Goal: Transaction & Acquisition: Purchase product/service

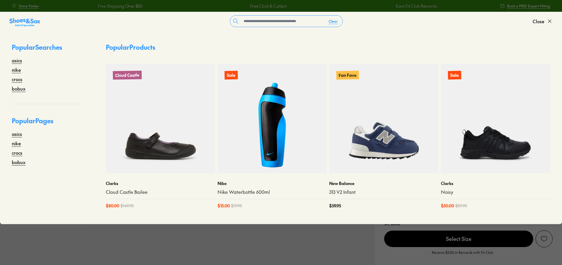
select select "*"
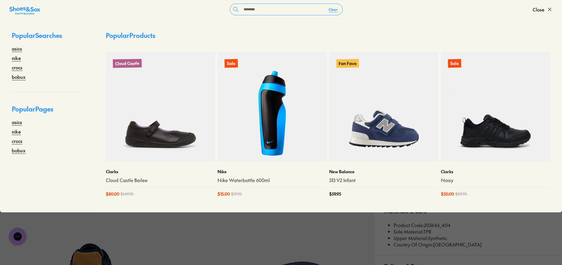
type input "********"
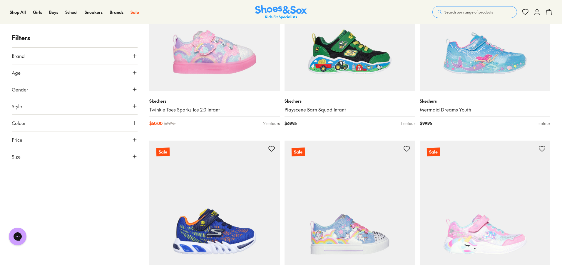
scroll to position [2029, 0]
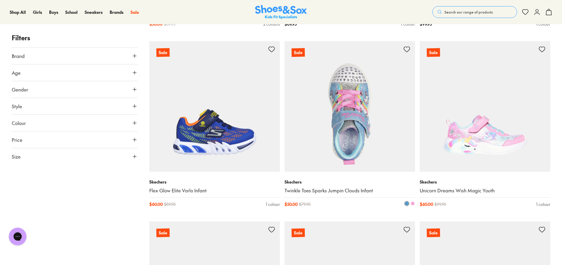
click at [338, 140] on img at bounding box center [350, 106] width 131 height 131
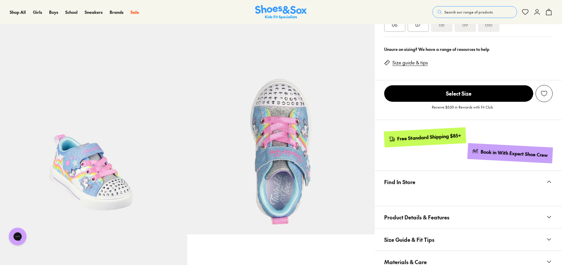
select select "*"
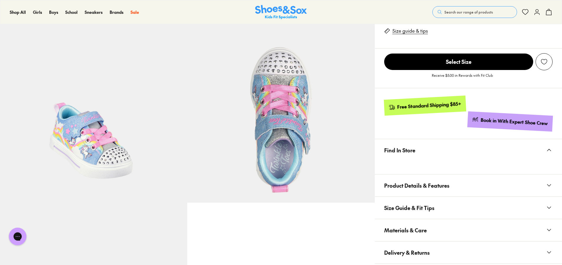
scroll to position [235, 0]
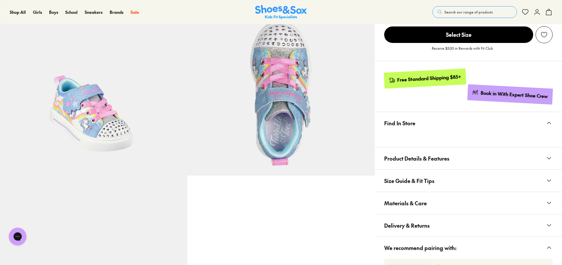
click at [421, 207] on span "Materials & Care" at bounding box center [405, 202] width 43 height 17
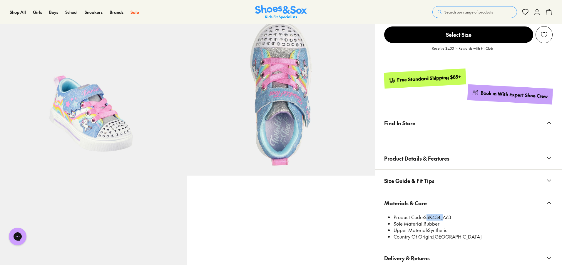
drag, startPoint x: 441, startPoint y: 217, endPoint x: 426, endPoint y: 214, distance: 15.5
click at [426, 215] on li "Product Code: SSK434_A63" at bounding box center [473, 217] width 159 height 6
copy li "SSK434"
